Goal: Transaction & Acquisition: Book appointment/travel/reservation

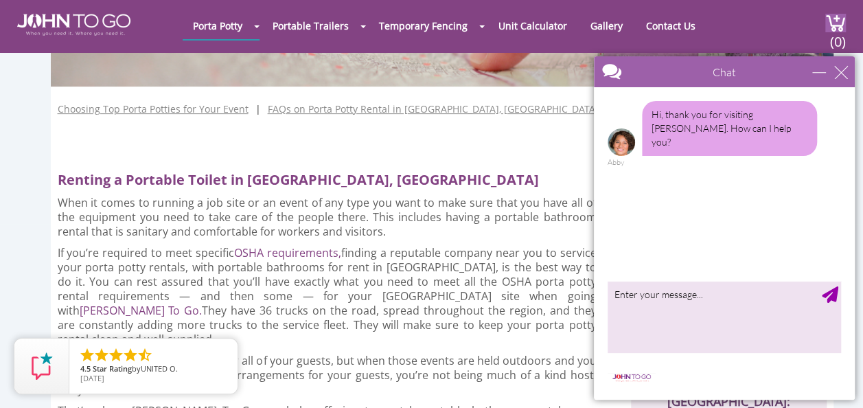
scroll to position [206, 0]
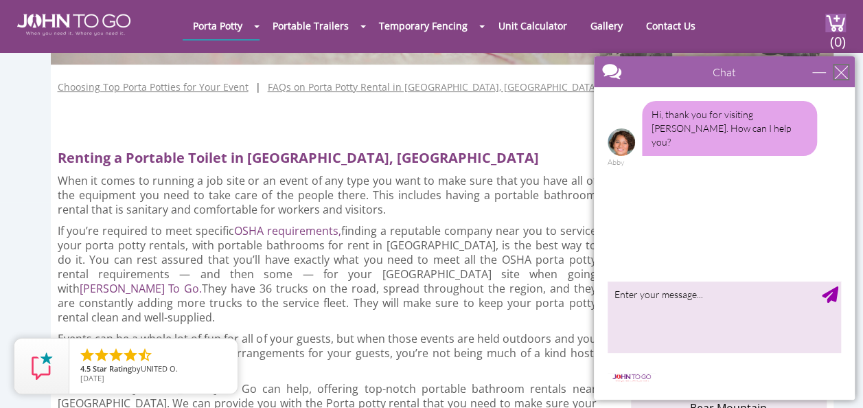
click at [845, 66] on div "close" at bounding box center [841, 72] width 14 height 14
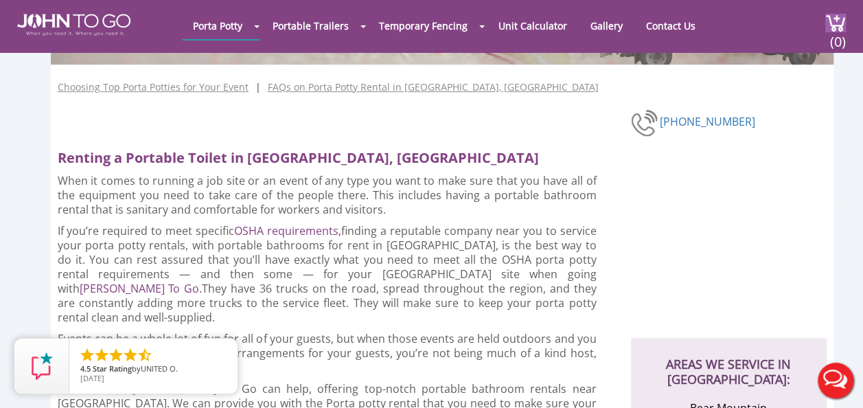
scroll to position [0, 0]
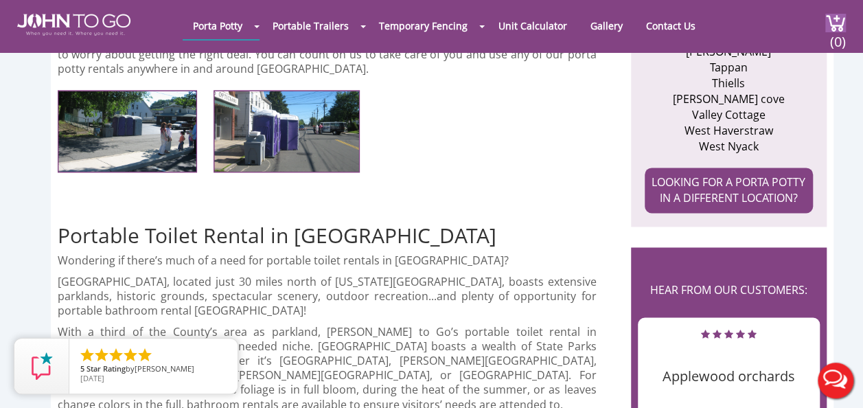
scroll to position [892, 0]
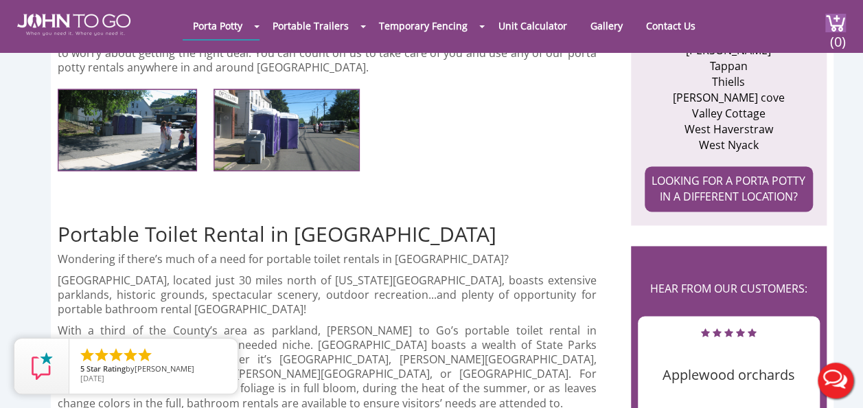
click at [559, 191] on h2 "Portable Toilet Rental in Rockland County" at bounding box center [344, 218] width 573 height 54
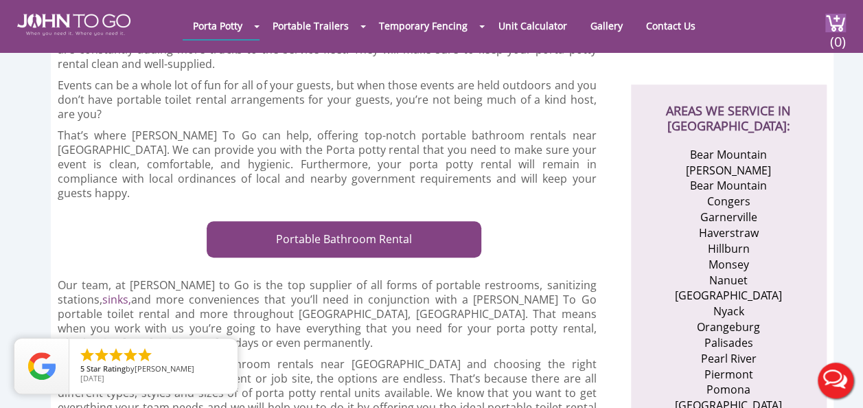
scroll to position [480, 0]
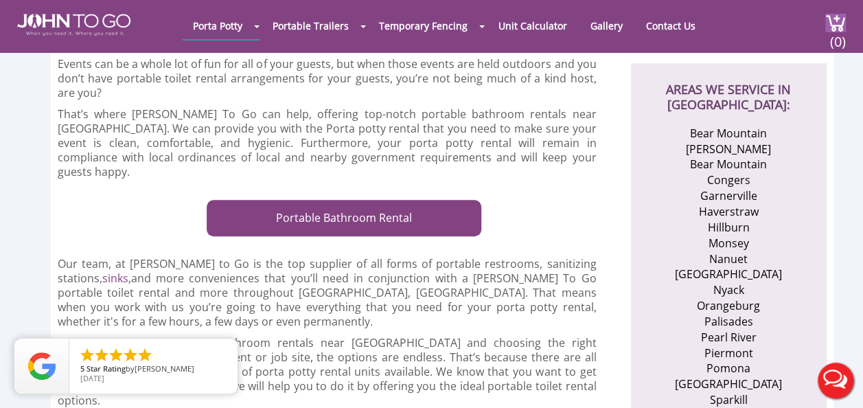
click at [382, 189] on div at bounding box center [431, 204] width 863 height 408
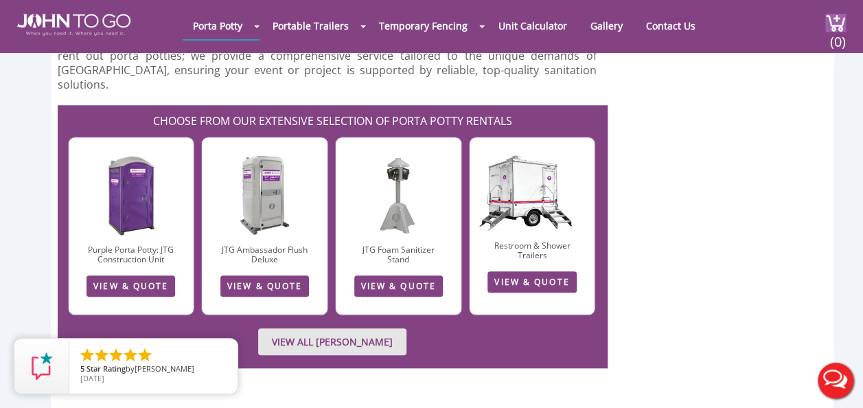
scroll to position [3088, 0]
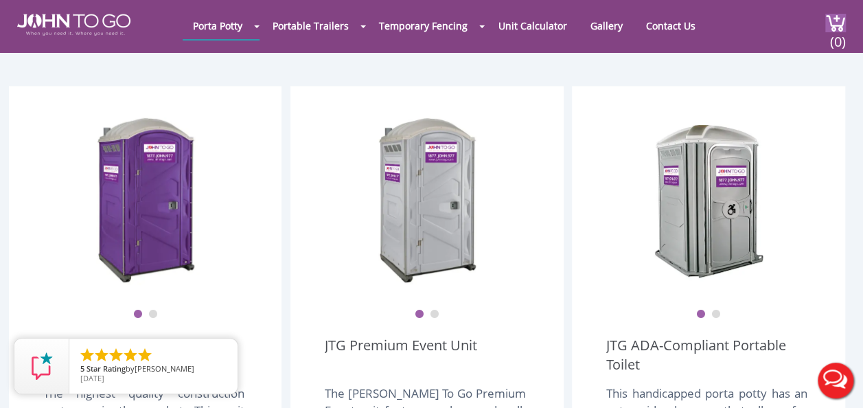
scroll to position [428, 0]
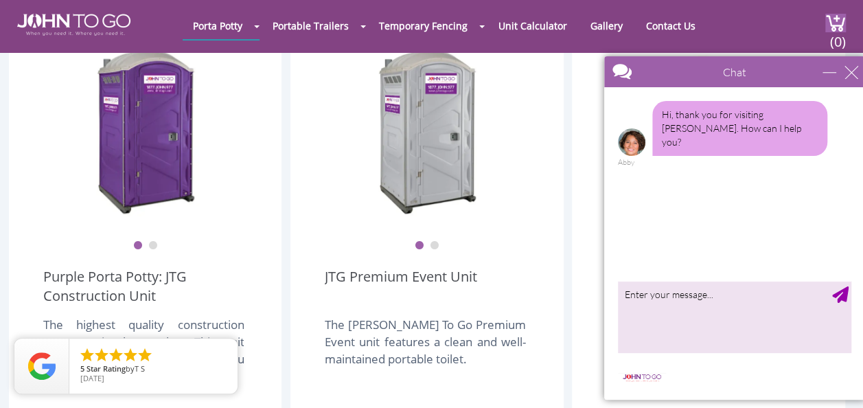
drag, startPoint x: 1271, startPoint y: 125, endPoint x: 727, endPoint y: 92, distance: 544.5
drag, startPoint x: 1292, startPoint y: 125, endPoint x: 696, endPoint y: 181, distance: 599.0
drag, startPoint x: 661, startPoint y: 60, endPoint x: 652, endPoint y: 68, distance: 12.2
click at [651, 69] on div at bounding box center [707, 72] width 212 height 33
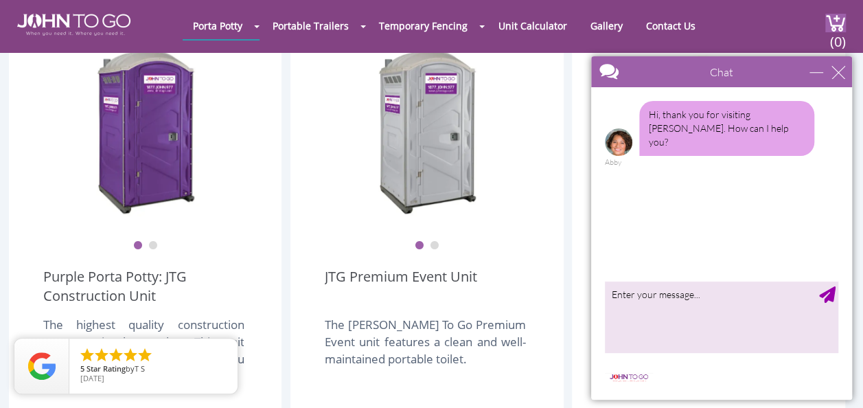
click at [652, 68] on div at bounding box center [697, 72] width 212 height 33
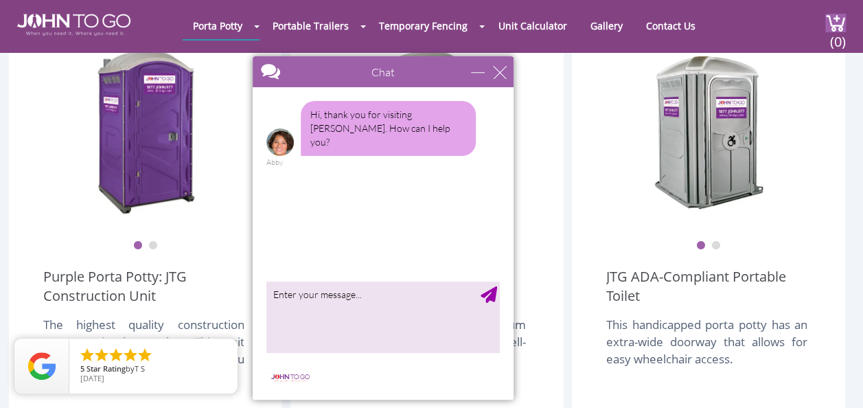
drag, startPoint x: 658, startPoint y: 71, endPoint x: 320, endPoint y: 82, distance: 338.5
click at [320, 82] on div at bounding box center [359, 72] width 212 height 33
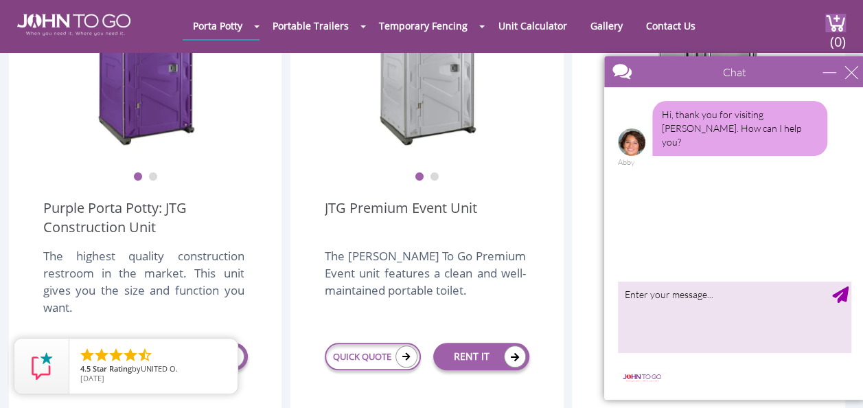
drag, startPoint x: 372, startPoint y: 81, endPoint x: 869, endPoint y: 147, distance: 501.8
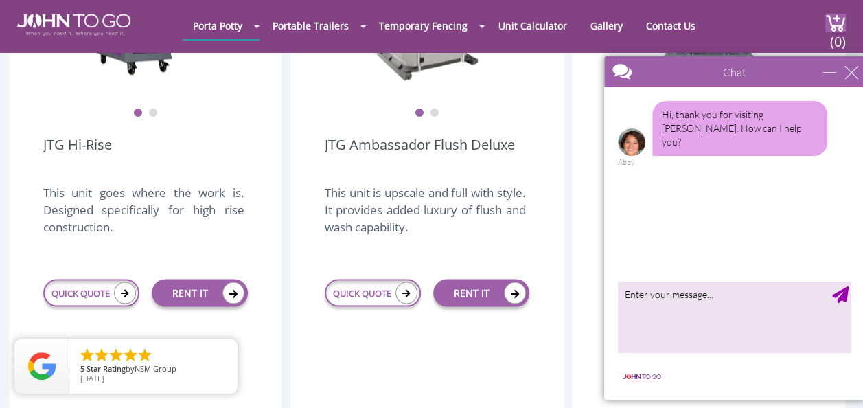
scroll to position [1114, 0]
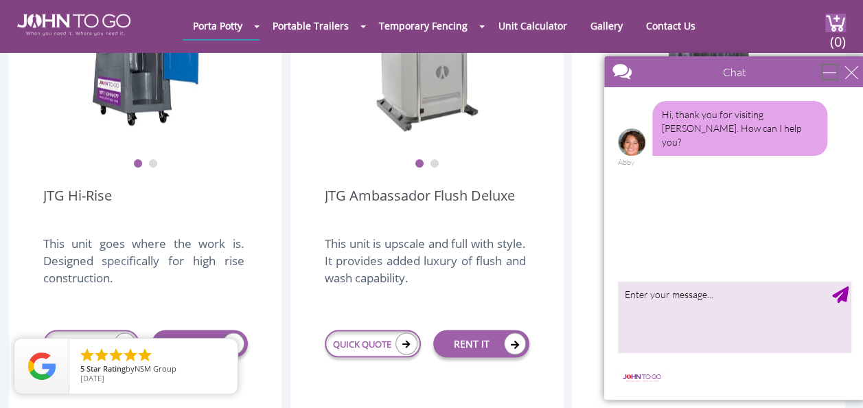
drag, startPoint x: 829, startPoint y: 72, endPoint x: 1396, endPoint y: 133, distance: 570.1
click at [829, 72] on div "minimize" at bounding box center [829, 72] width 14 height 14
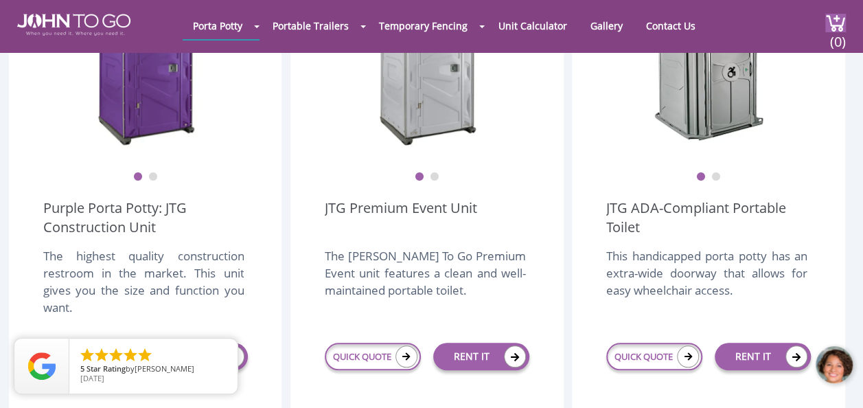
scroll to position [428, 0]
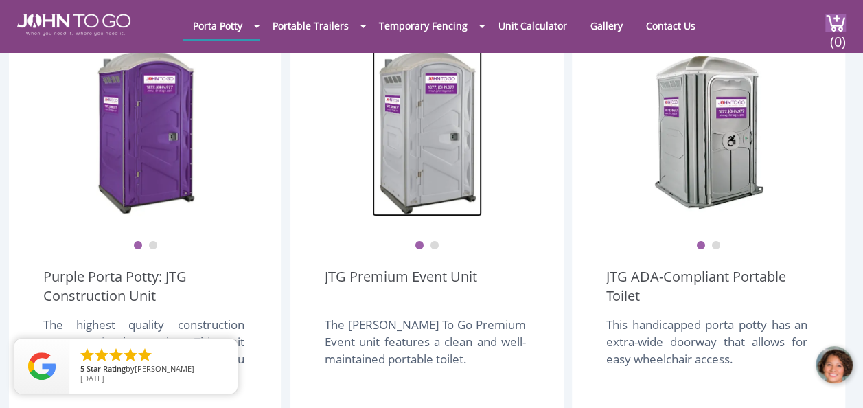
click at [435, 159] on img at bounding box center [427, 131] width 110 height 172
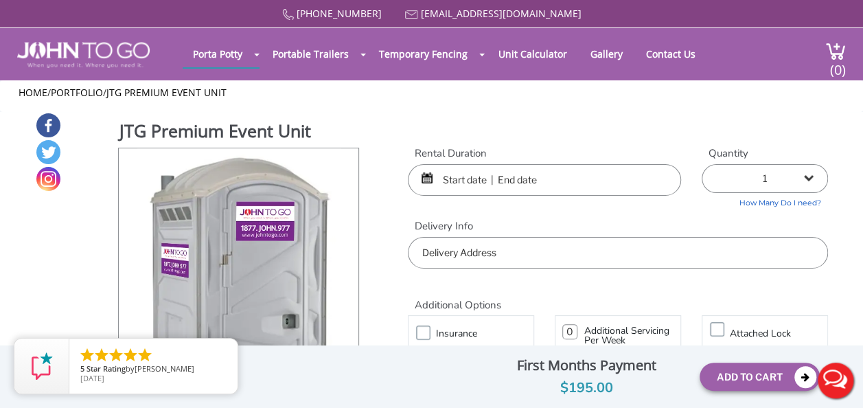
scroll to position [69, 0]
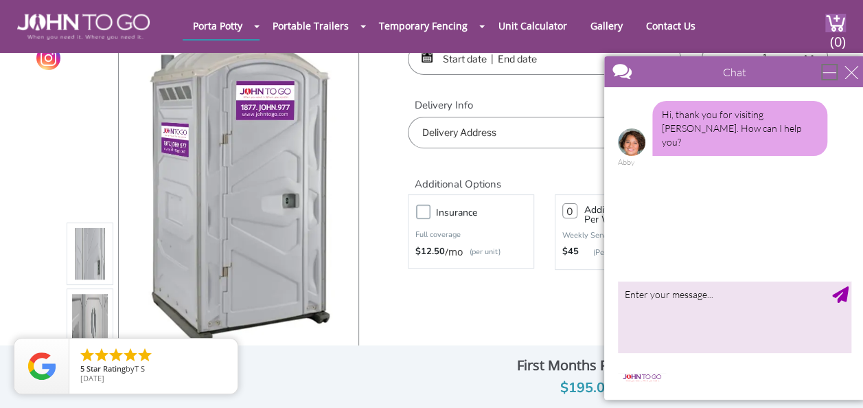
click at [831, 69] on div "minimize" at bounding box center [829, 72] width 14 height 14
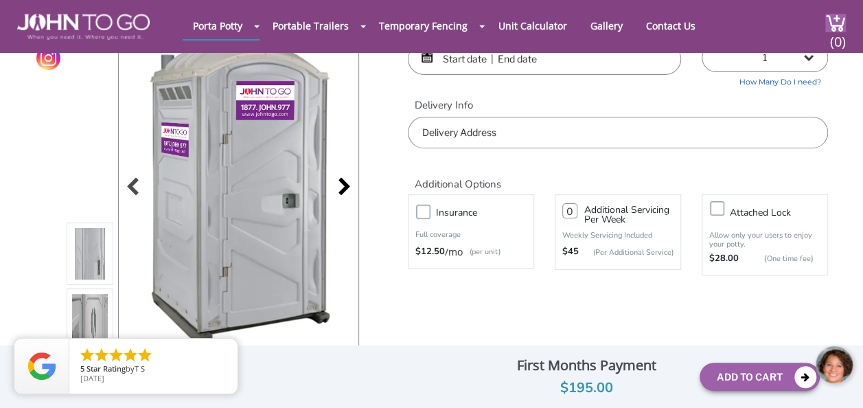
click at [350, 188] on div at bounding box center [340, 187] width 19 height 19
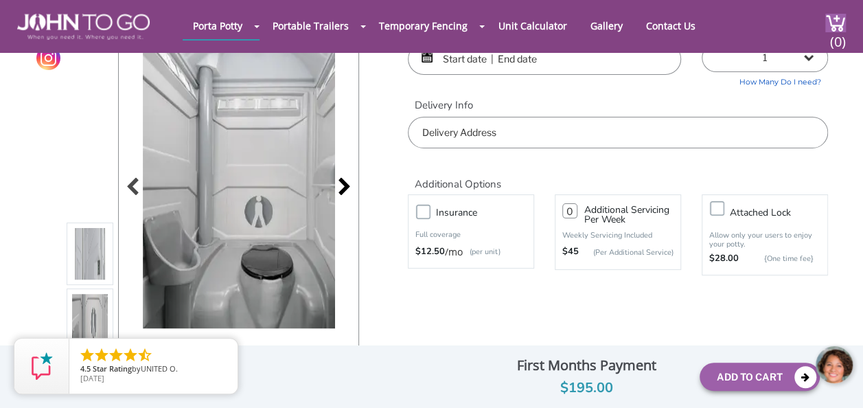
click at [346, 188] on div at bounding box center [340, 187] width 19 height 19
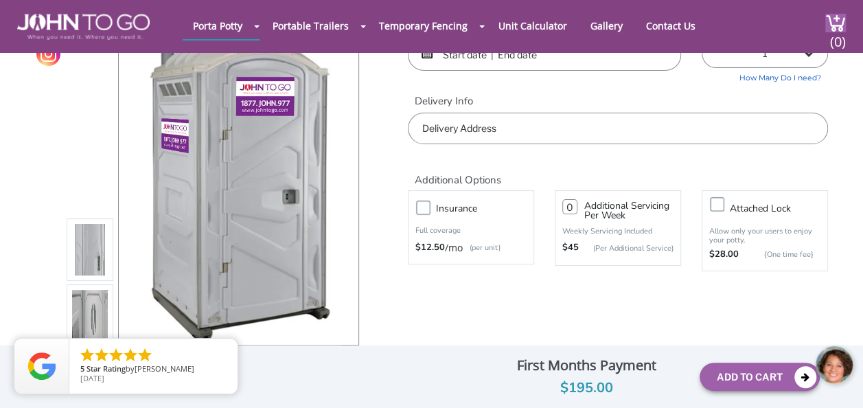
scroll to position [0, 0]
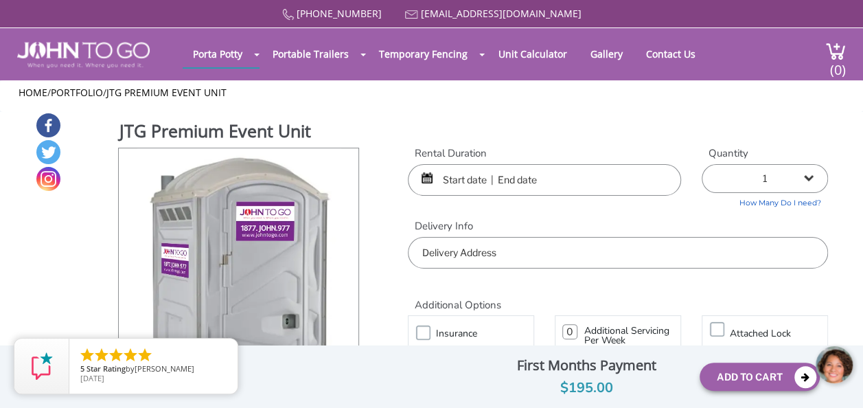
click at [394, 198] on div "JTG Premium Event Unit View feature & specs Download Pdf Product PDF Addon PDF …" at bounding box center [431, 309] width 793 height 394
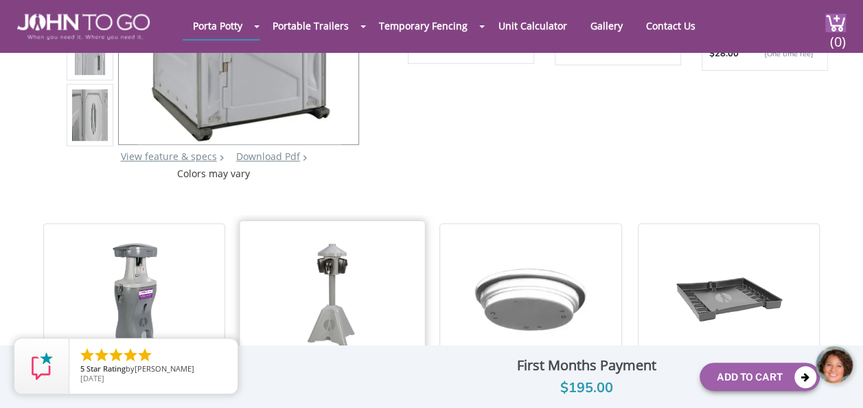
scroll to position [274, 0]
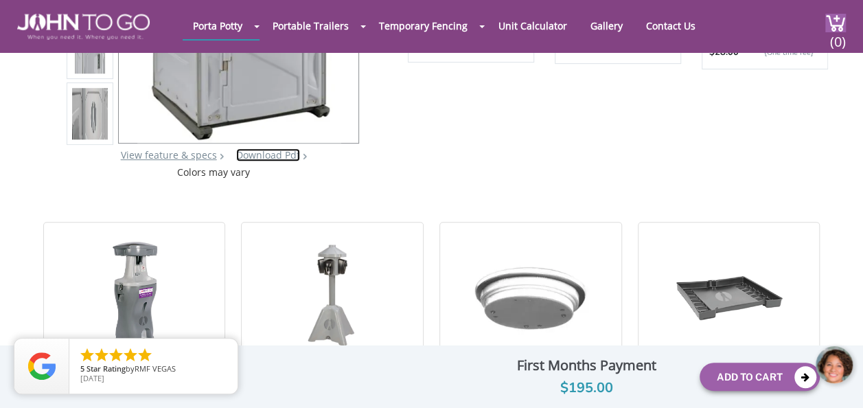
click at [248, 156] on link "Download Pdf" at bounding box center [268, 154] width 64 height 13
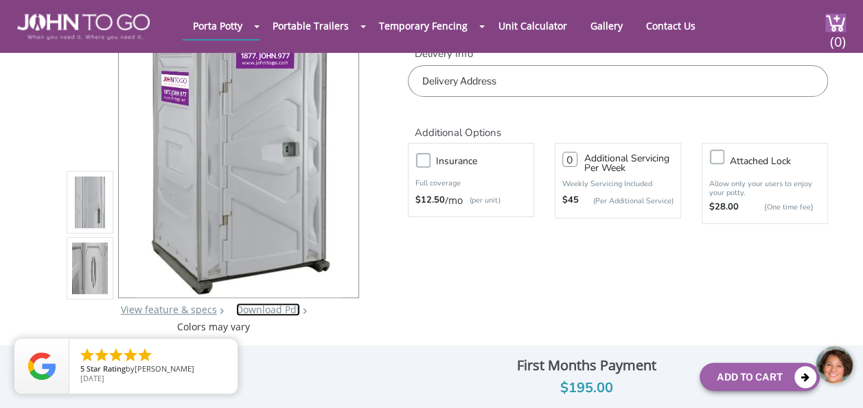
scroll to position [0, 0]
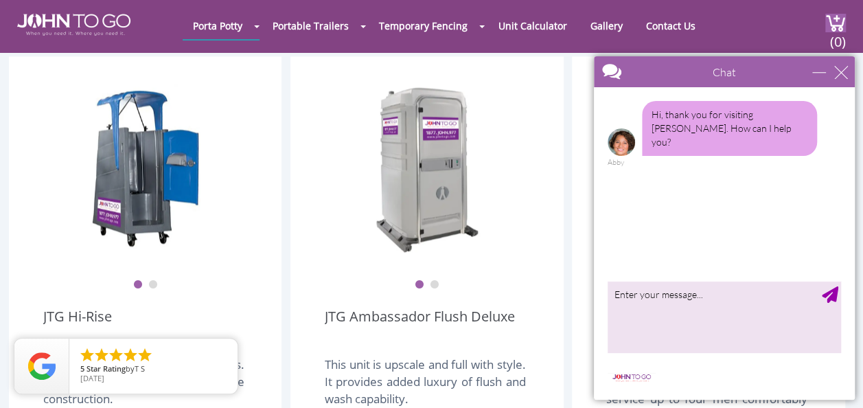
scroll to position [961, 0]
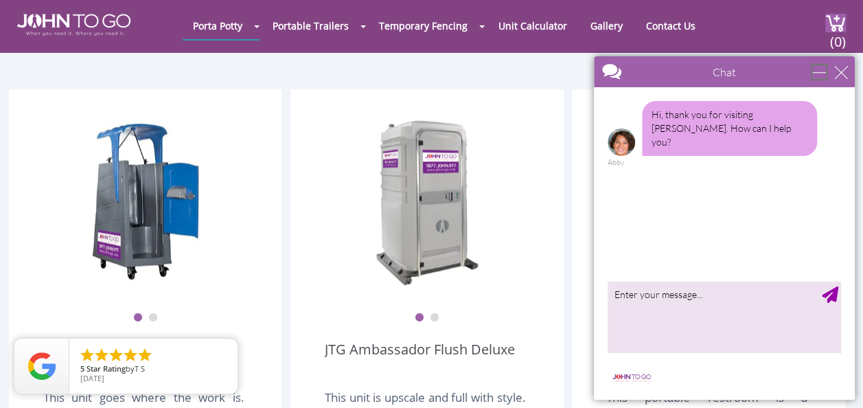
click at [813, 72] on div "minimize" at bounding box center [819, 72] width 14 height 14
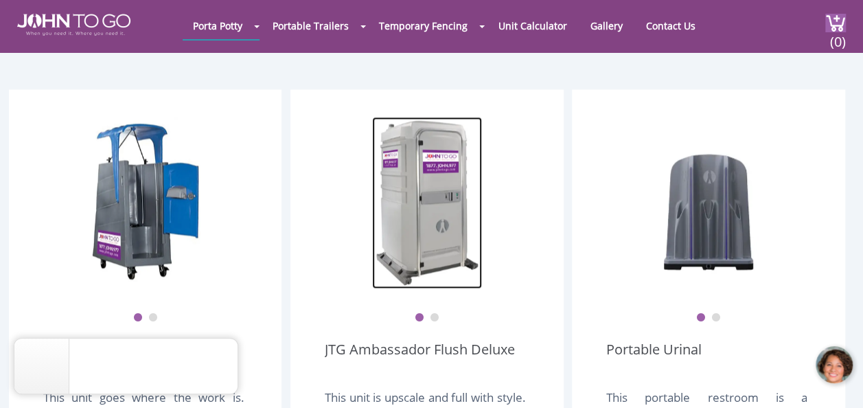
click at [441, 212] on img at bounding box center [427, 203] width 110 height 172
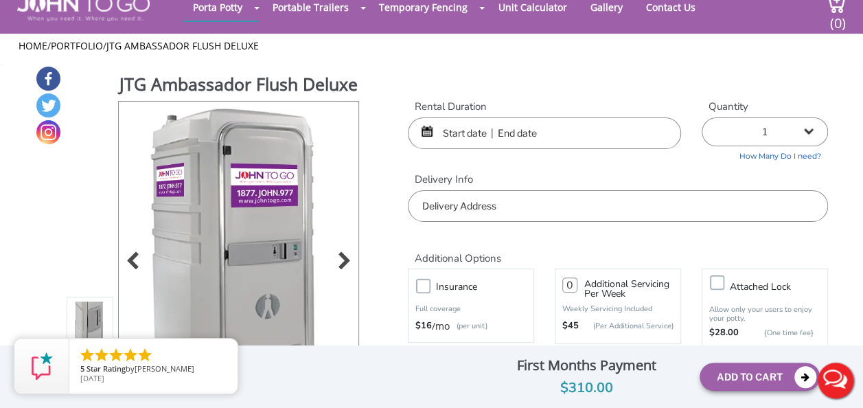
scroll to position [69, 0]
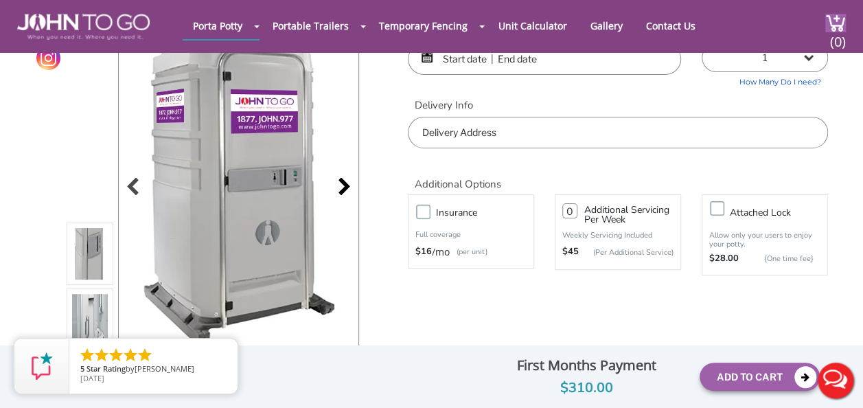
click at [340, 187] on div at bounding box center [340, 187] width 19 height 19
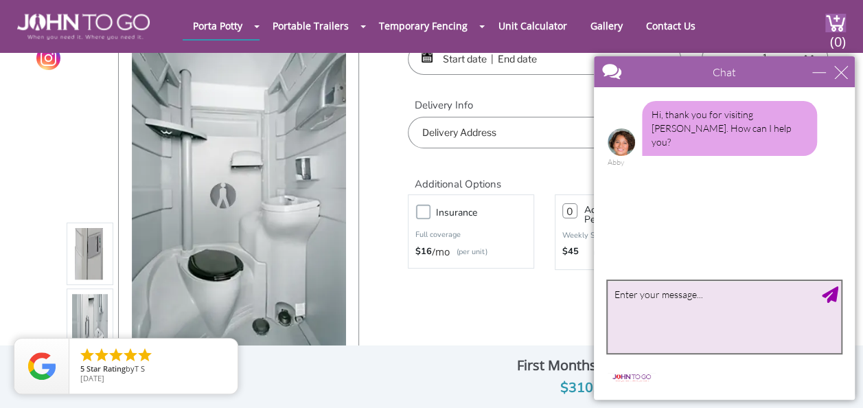
click at [674, 320] on textarea "type your message" at bounding box center [723, 317] width 233 height 72
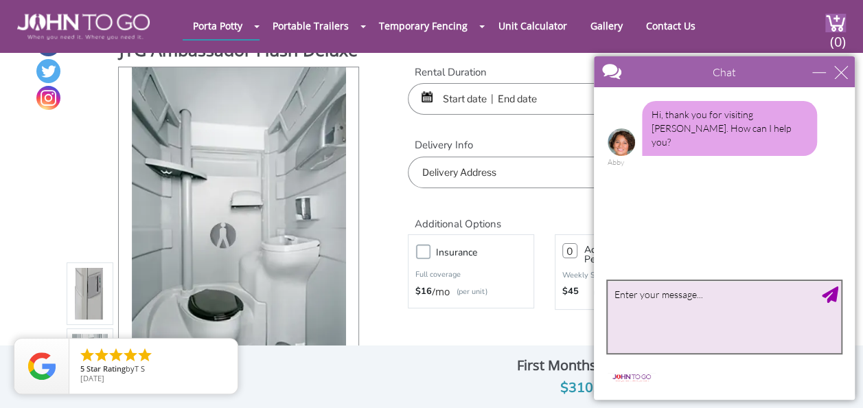
scroll to position [0, 0]
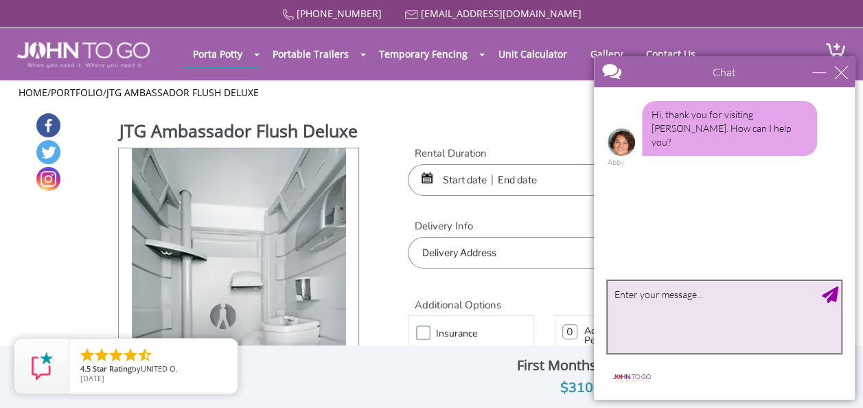
click at [688, 301] on textarea "type your message" at bounding box center [723, 317] width 233 height 72
type textarea "How much is it to rent 2 of the flush deluxe for 1 day?"
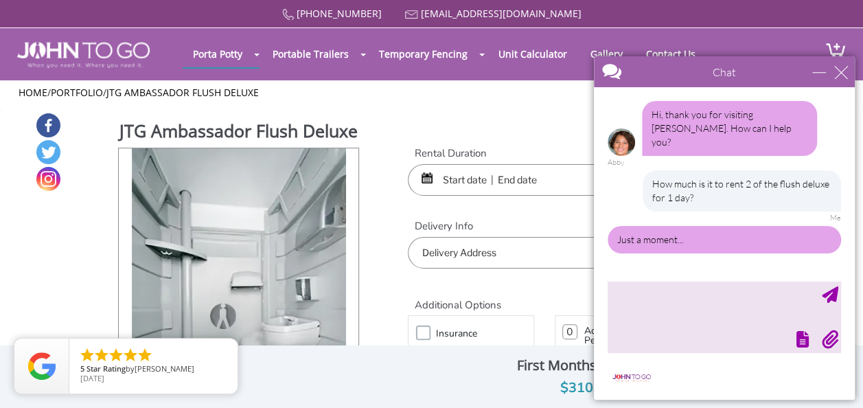
click at [382, 141] on div "JTG Ambassador Flush Deluxe View feature & specs Download Pdf Product PDF Addon…" at bounding box center [431, 309] width 793 height 394
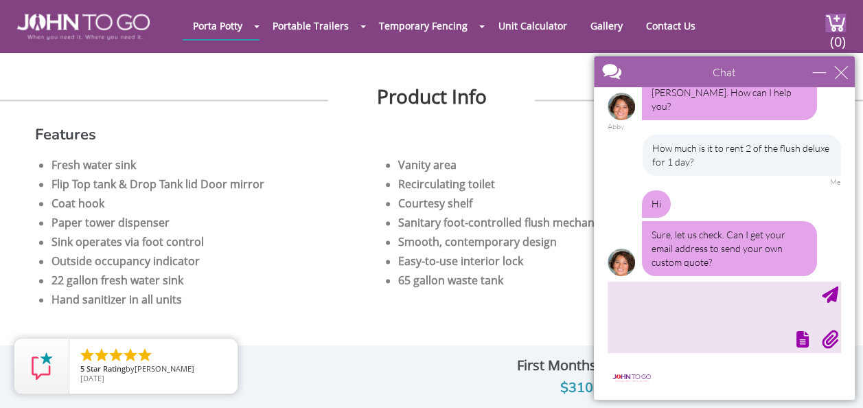
scroll to position [823, 0]
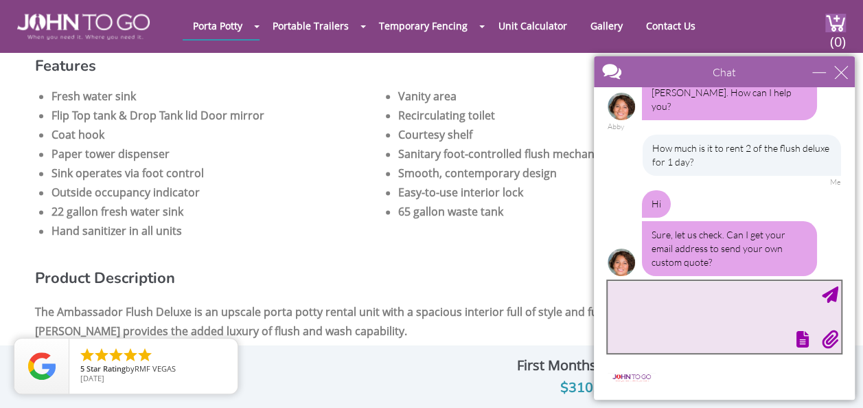
click at [700, 309] on textarea "type your message" at bounding box center [723, 317] width 233 height 72
type textarea "[EMAIL_ADDRESS][DOMAIN_NAME]"
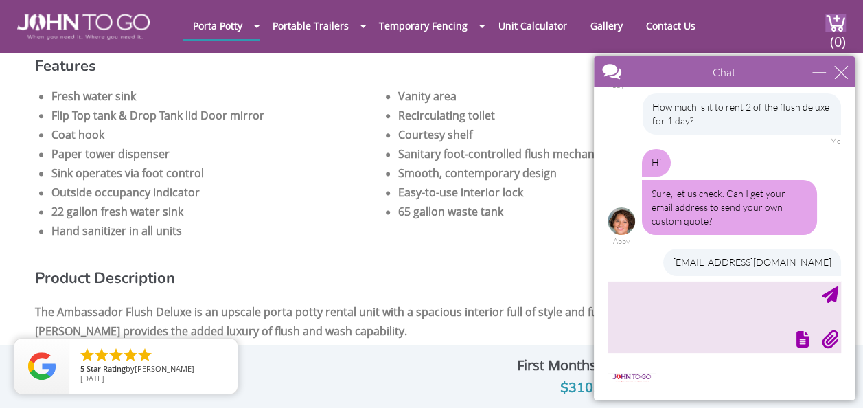
click at [305, 231] on li "Hand sanitizer in all units" at bounding box center [216, 230] width 330 height 19
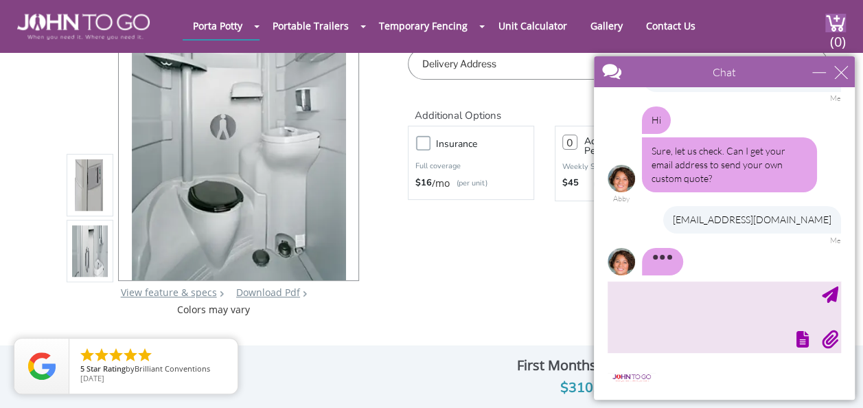
scroll to position [161, 0]
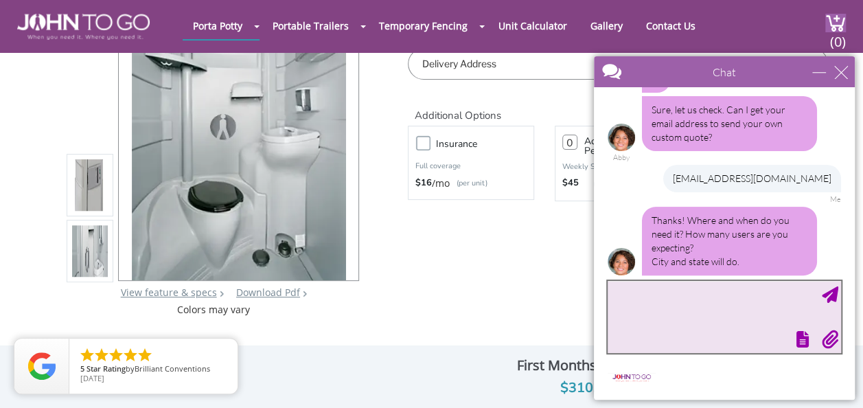
click at [705, 308] on textarea "type your message" at bounding box center [723, 317] width 233 height 72
type textarea "[GEOGRAPHIC_DATA], [GEOGRAPHIC_DATA]"
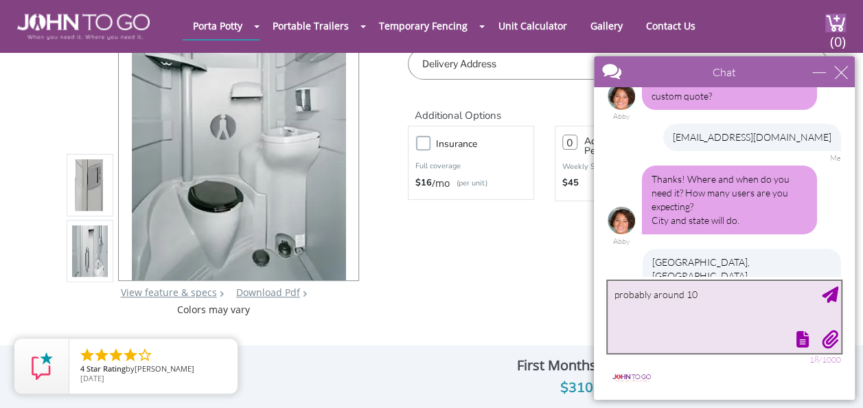
type textarea "probably around 100"
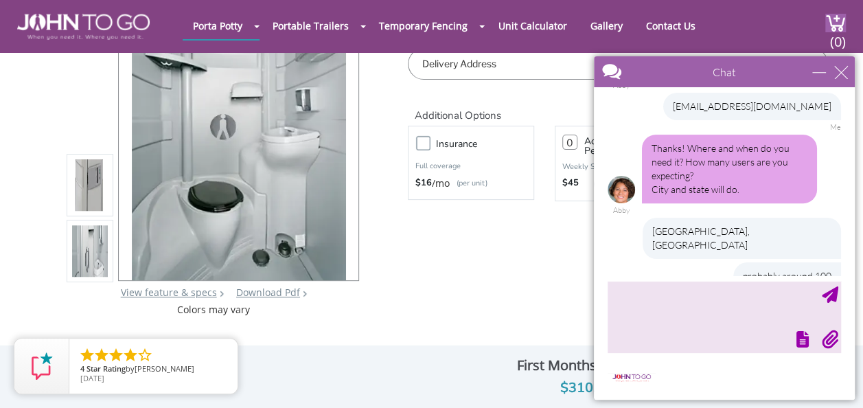
click at [450, 283] on div "JTG Ambassador Flush Deluxe View feature & specs Download Pdf Product PDF Addon…" at bounding box center [431, 119] width 793 height 394
click at [820, 75] on div "minimize" at bounding box center [819, 72] width 14 height 14
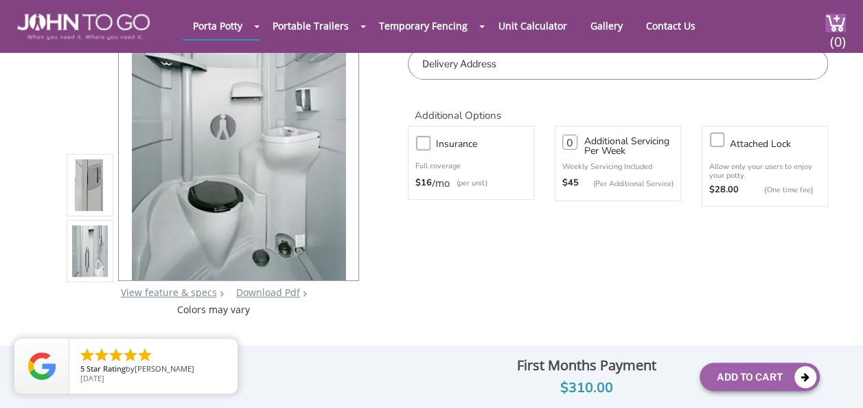
click at [511, 313] on div "JTG Ambassador Flush Deluxe View feature & specs Download Pdf Product PDF Addon…" at bounding box center [431, 119] width 793 height 394
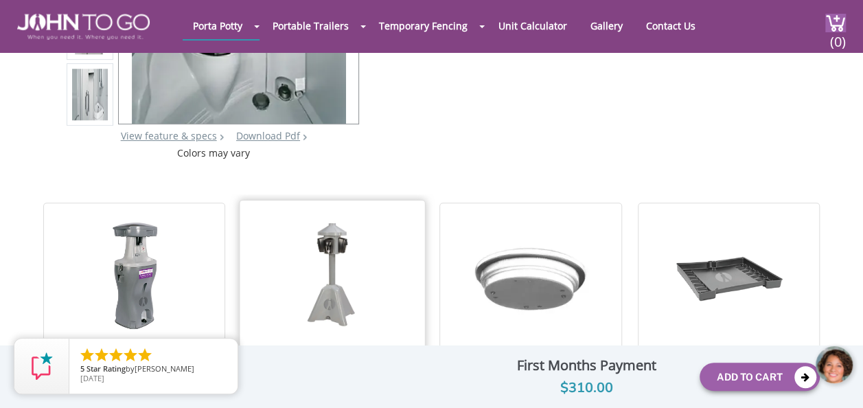
scroll to position [412, 0]
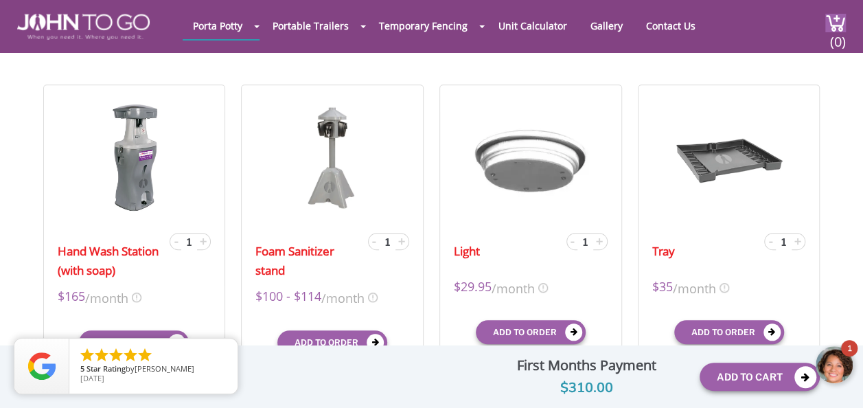
click at [843, 358] on div at bounding box center [834, 364] width 41 height 41
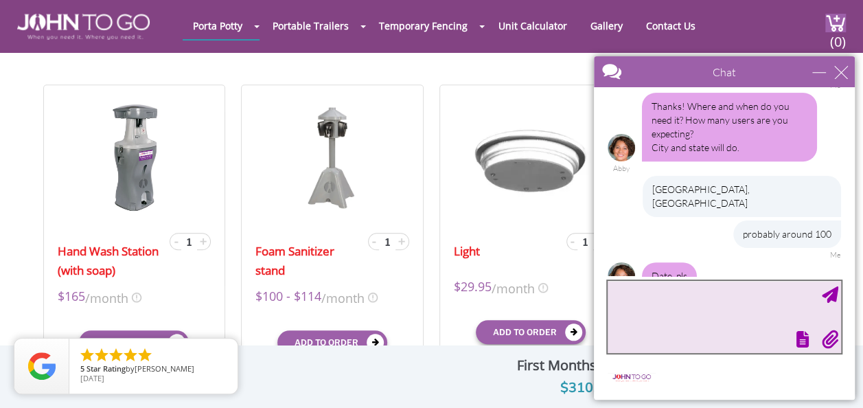
click at [694, 309] on textarea "type your message" at bounding box center [723, 317] width 233 height 72
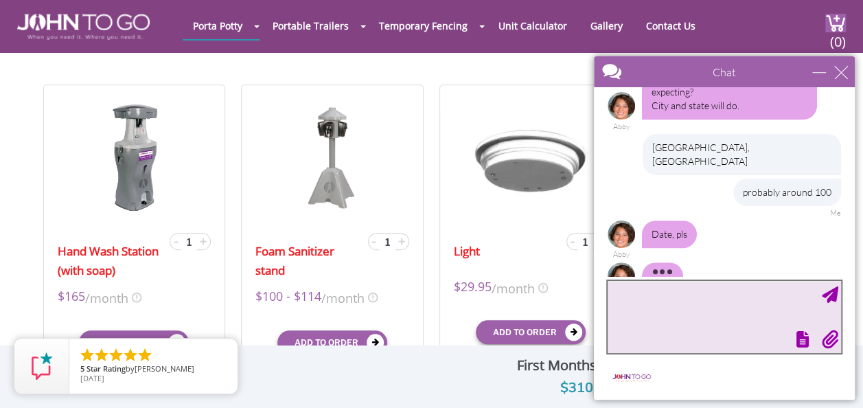
scroll to position [347, 0]
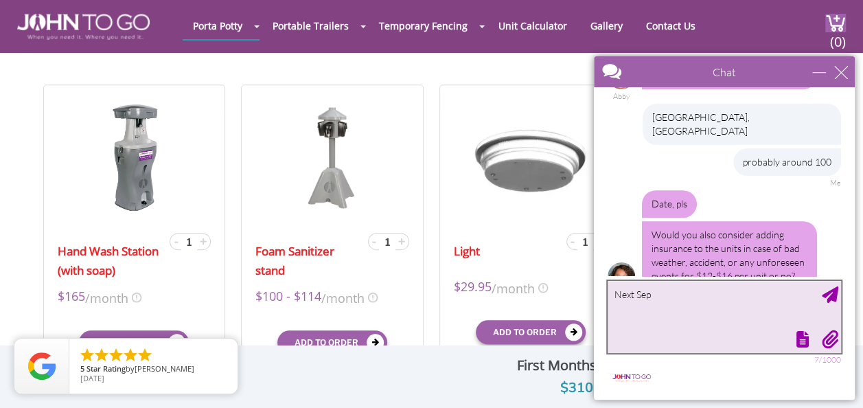
type textarea "Next Sept"
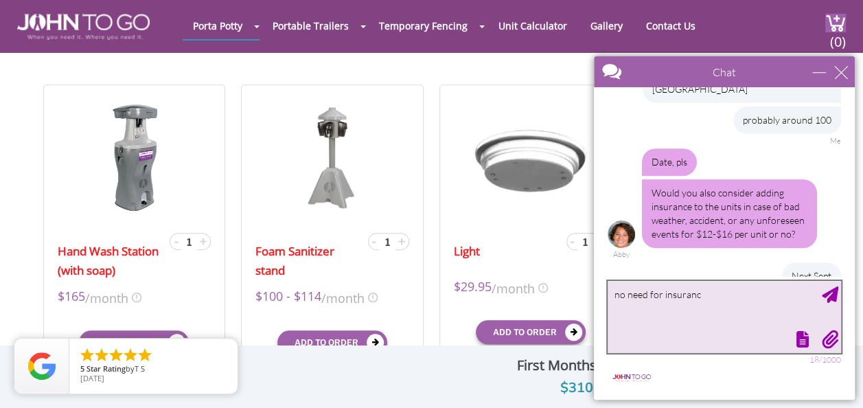
type textarea "no need for insurance"
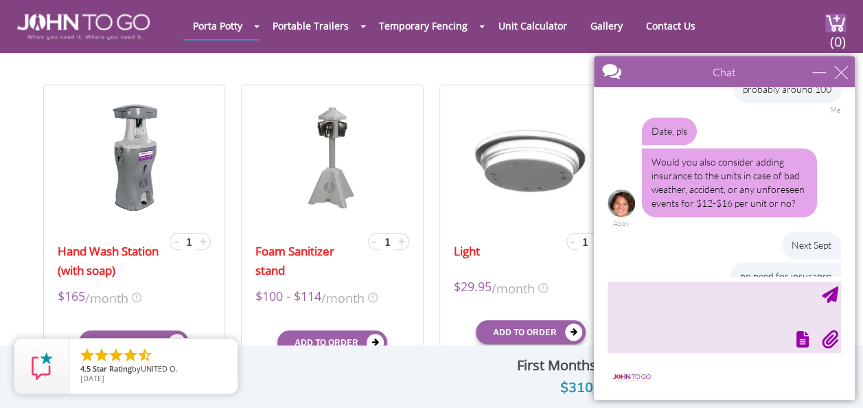
click at [434, 254] on div "Hand Wash Station (with soap) - 1 + $165 /month X $165 /month $165 mid-term/mon…" at bounding box center [431, 231] width 793 height 310
click at [233, 255] on div "Hand Wash Station (with soap) - 1 + $165 /month X $165 /month $165 mid-term/mon…" at bounding box center [431, 231] width 793 height 310
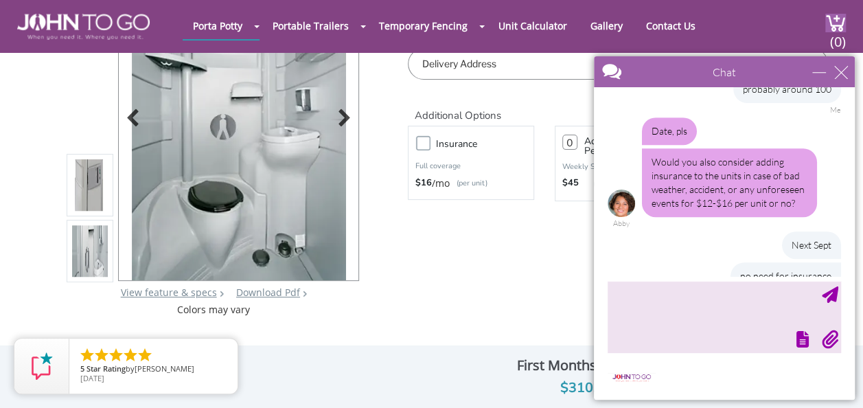
scroll to position [461, 0]
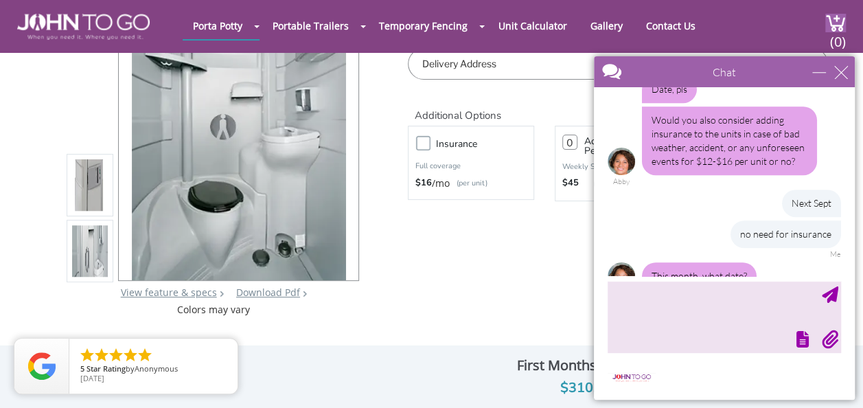
click at [661, 335] on div at bounding box center [723, 337] width 236 height 19
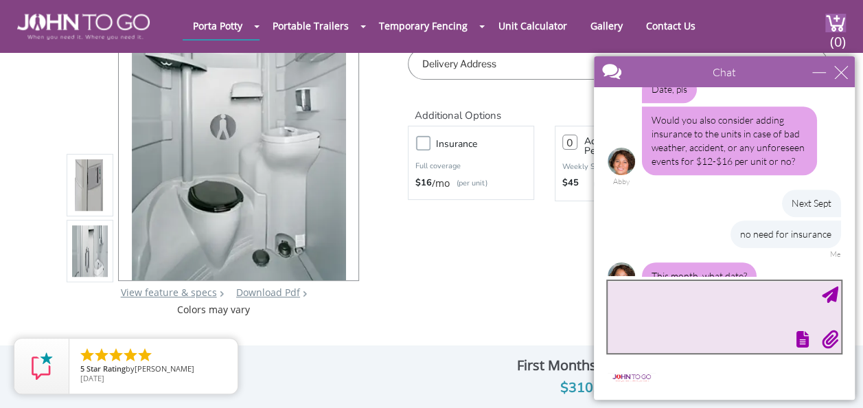
click at [677, 318] on textarea "type your message" at bounding box center [723, 317] width 233 height 72
type textarea "Next year. 2026"
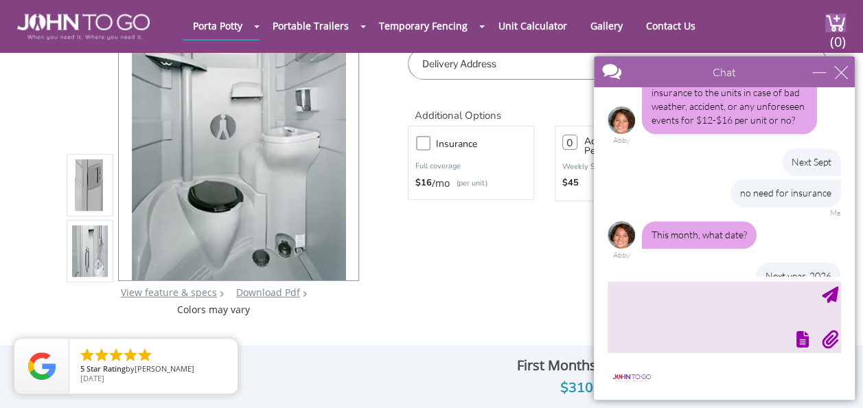
click at [521, 285] on div "JTG Ambassador Flush Deluxe View feature & specs Download Pdf Product PDF Addon…" at bounding box center [431, 119] width 793 height 394
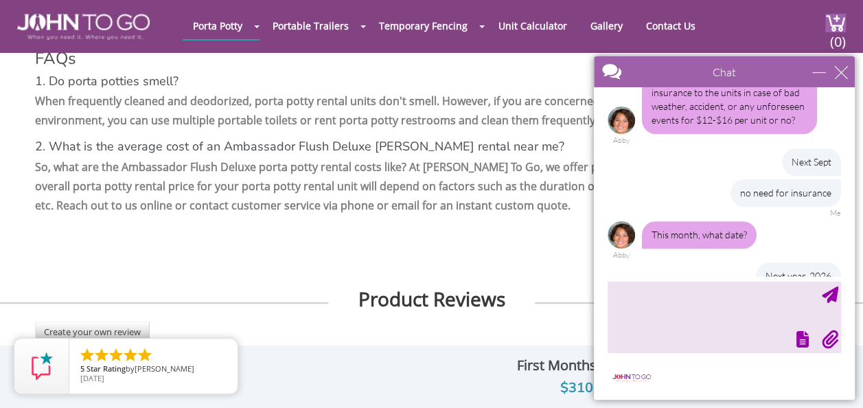
scroll to position [2951, 0]
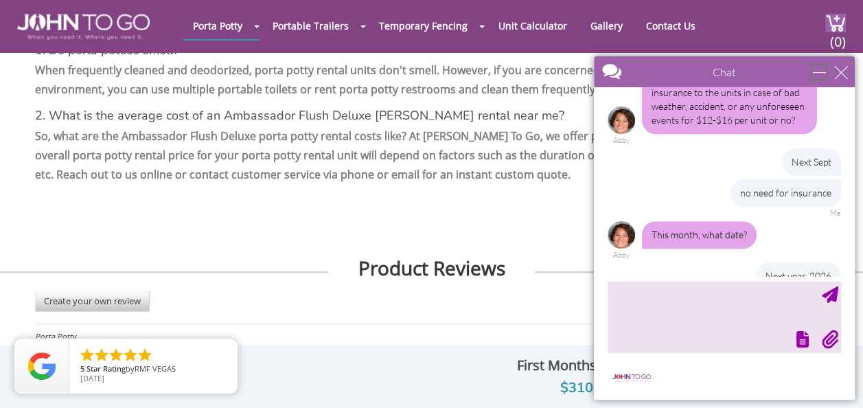
click at [815, 71] on div "minimize" at bounding box center [819, 72] width 14 height 14
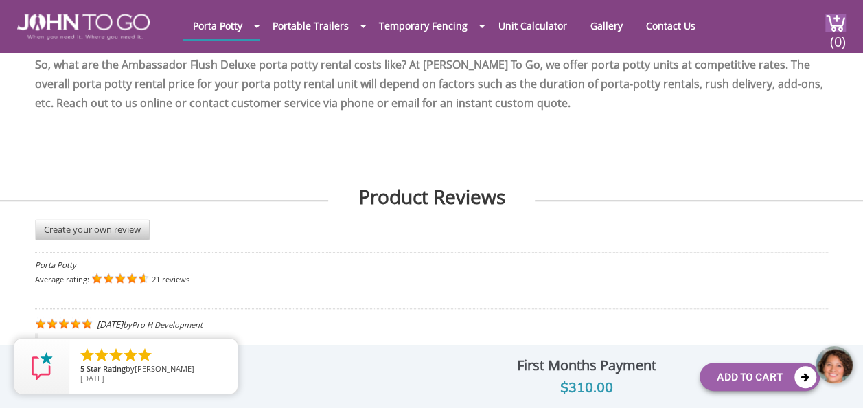
scroll to position [3088, 0]
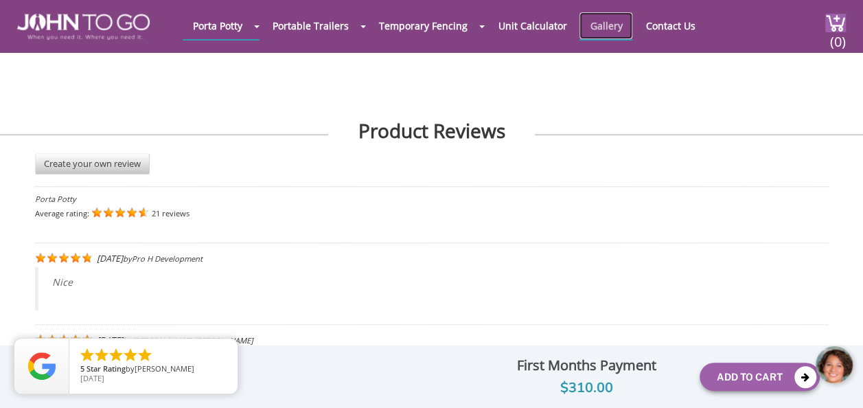
click at [602, 34] on link "Gallery" at bounding box center [605, 25] width 53 height 27
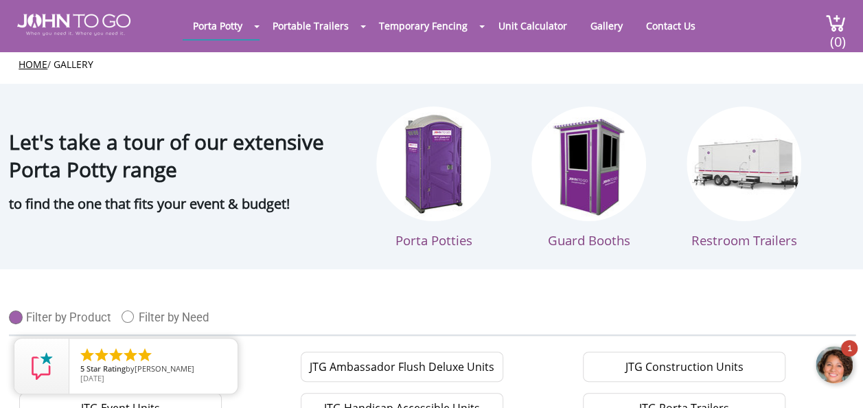
click at [838, 355] on div at bounding box center [834, 364] width 41 height 41
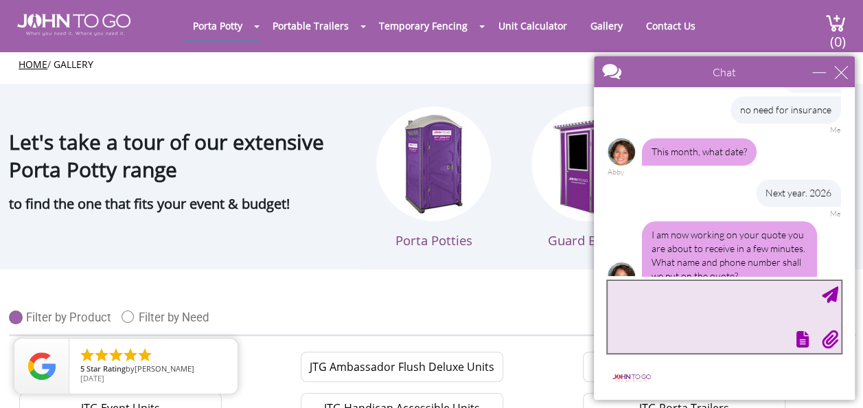
click at [668, 317] on textarea "type your message" at bounding box center [723, 317] width 233 height 72
type textarea "Clint Halstead 845-642-8778"
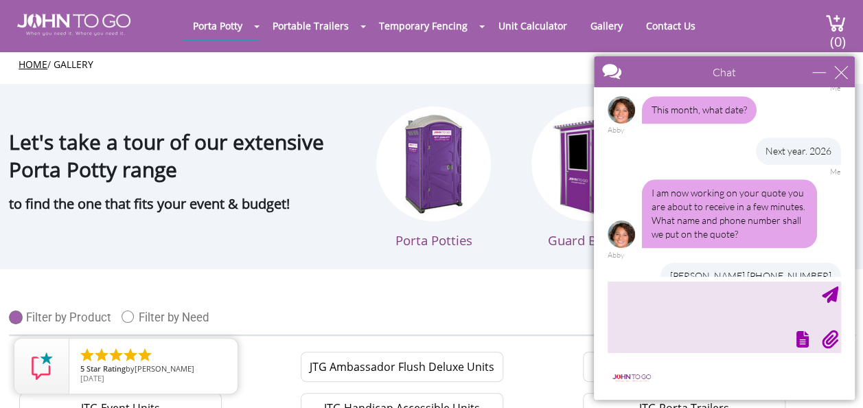
click at [423, 285] on div "Porta Potty Portable Toilets ADA Accessible Units Portable Sinks Waste Services…" at bounding box center [431, 204] width 863 height 408
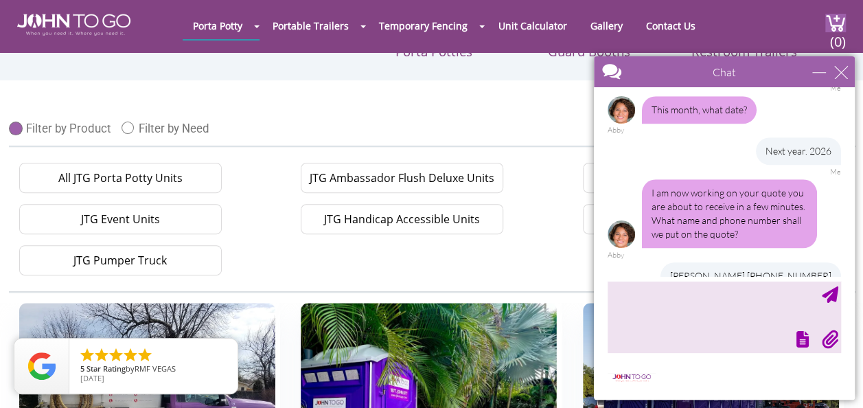
scroll to position [137, 0]
click at [812, 73] on div "minimize" at bounding box center [819, 72] width 14 height 14
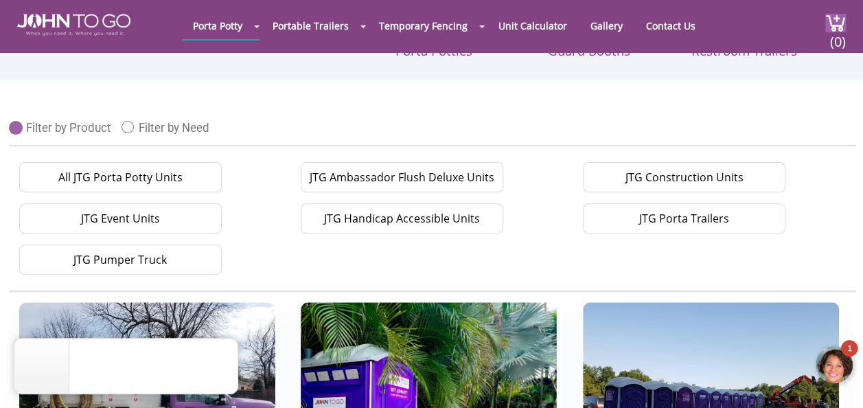
click at [839, 365] on div at bounding box center [834, 364] width 41 height 41
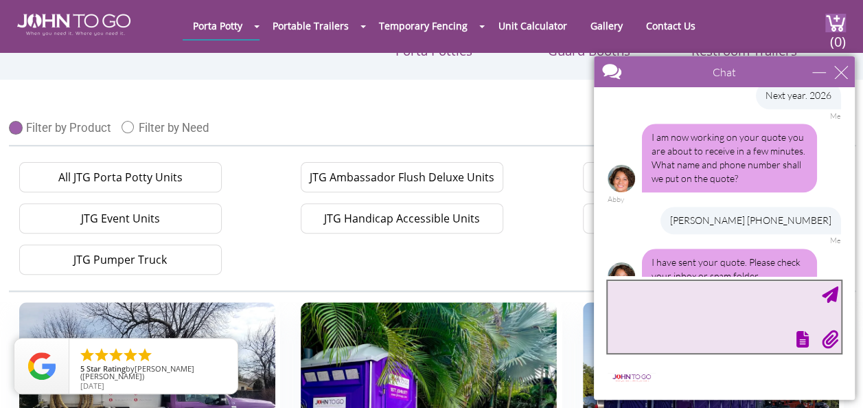
click at [719, 294] on textarea "type your message" at bounding box center [723, 317] width 233 height 72
type textarea "ok thanx"
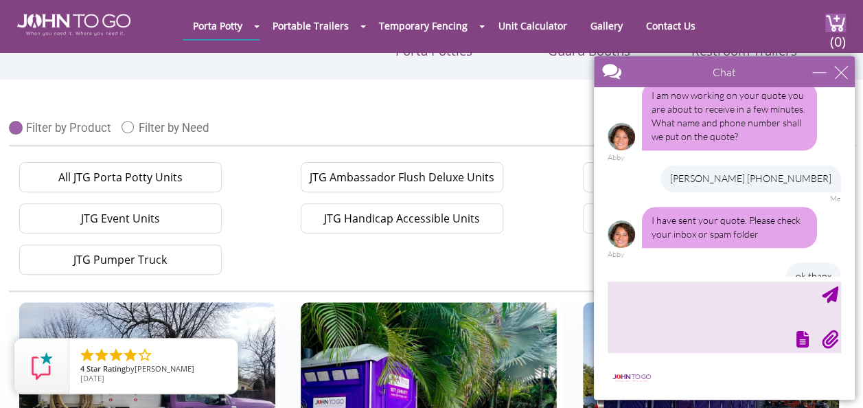
drag, startPoint x: 847, startPoint y: 75, endPoint x: 859, endPoint y: 102, distance: 29.8
click at [846, 74] on div "Chat" at bounding box center [724, 71] width 261 height 31
click at [845, 73] on div "close" at bounding box center [841, 72] width 14 height 14
type input "Continue Chat"
type input "End Chat"
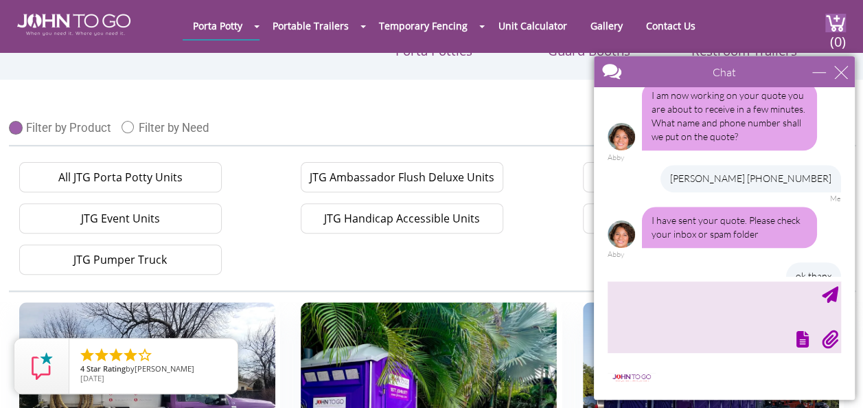
scroll to position [745, 0]
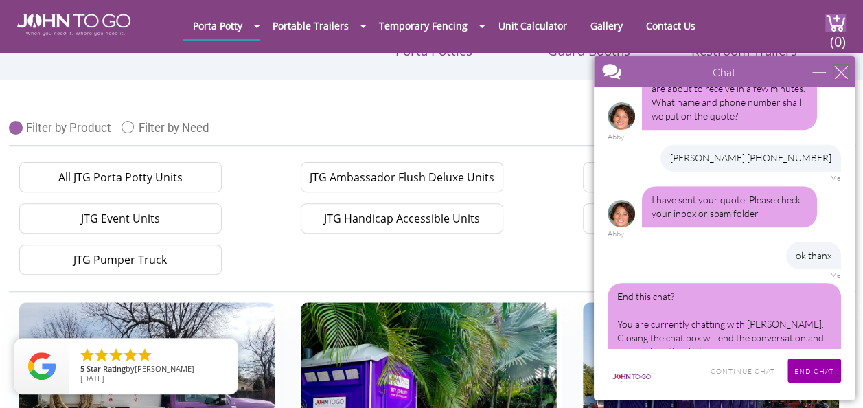
click at [839, 69] on div "close" at bounding box center [841, 72] width 14 height 14
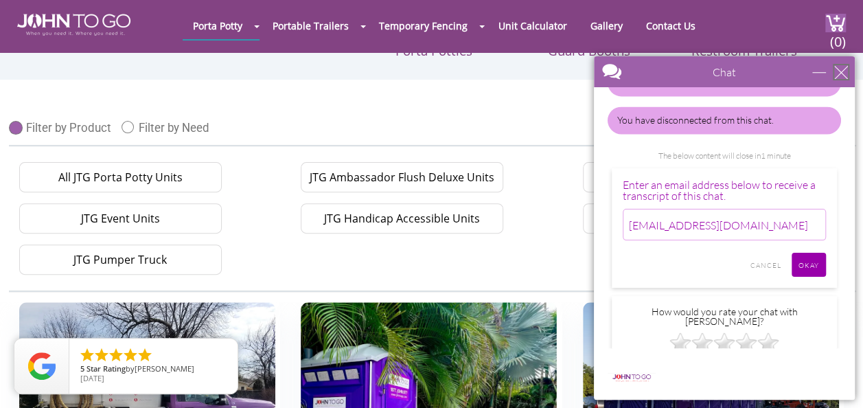
click at [843, 72] on div "close" at bounding box center [841, 72] width 14 height 14
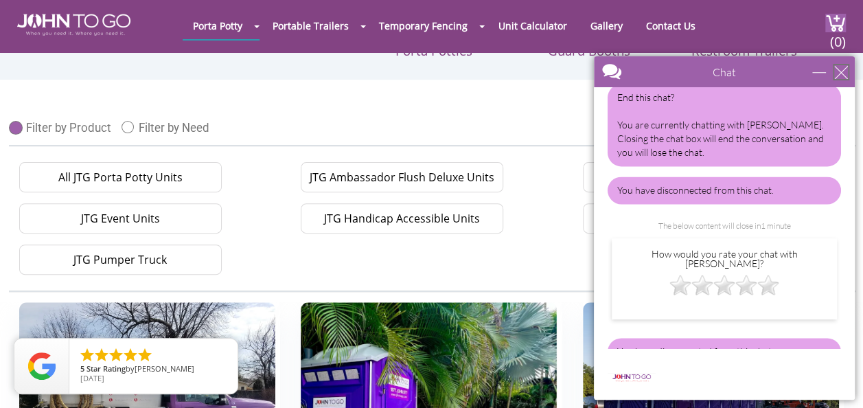
click at [843, 73] on div "close" at bounding box center [841, 72] width 14 height 14
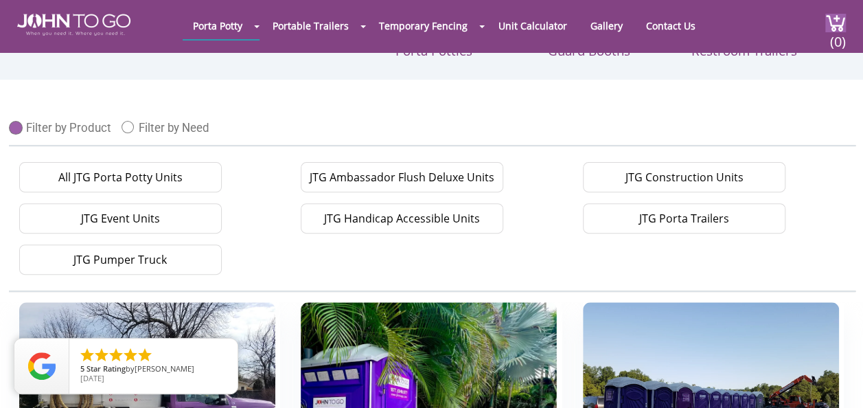
scroll to position [0, 0]
click at [255, 253] on li "JTG Pumper Truck" at bounding box center [150, 259] width 282 height 41
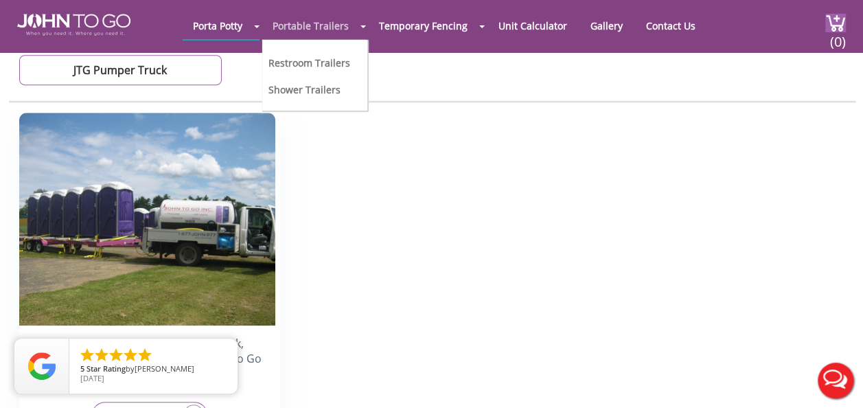
scroll to position [327, 0]
